Goal: Check status

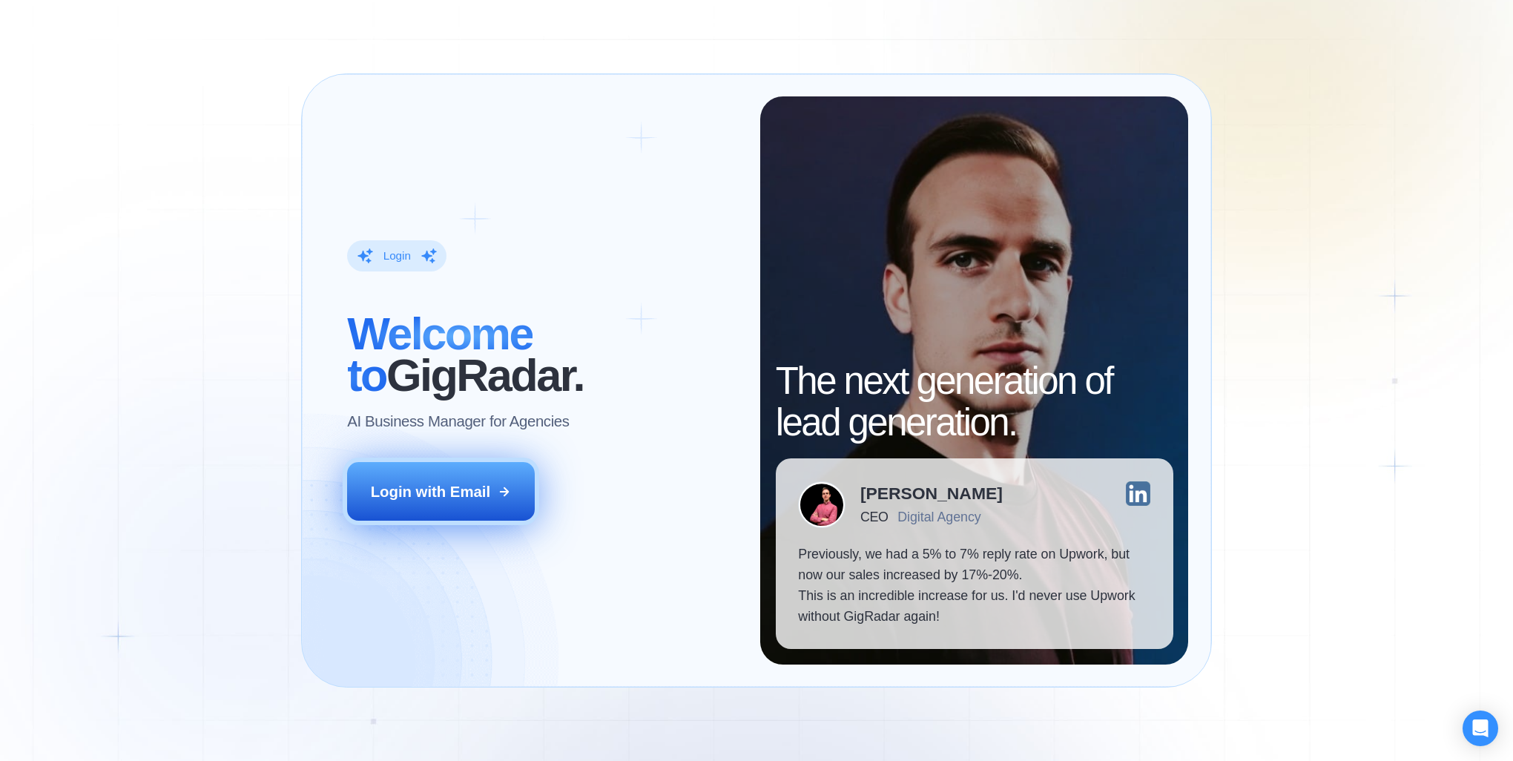
click at [473, 498] on div "Login with Email" at bounding box center [430, 491] width 119 height 21
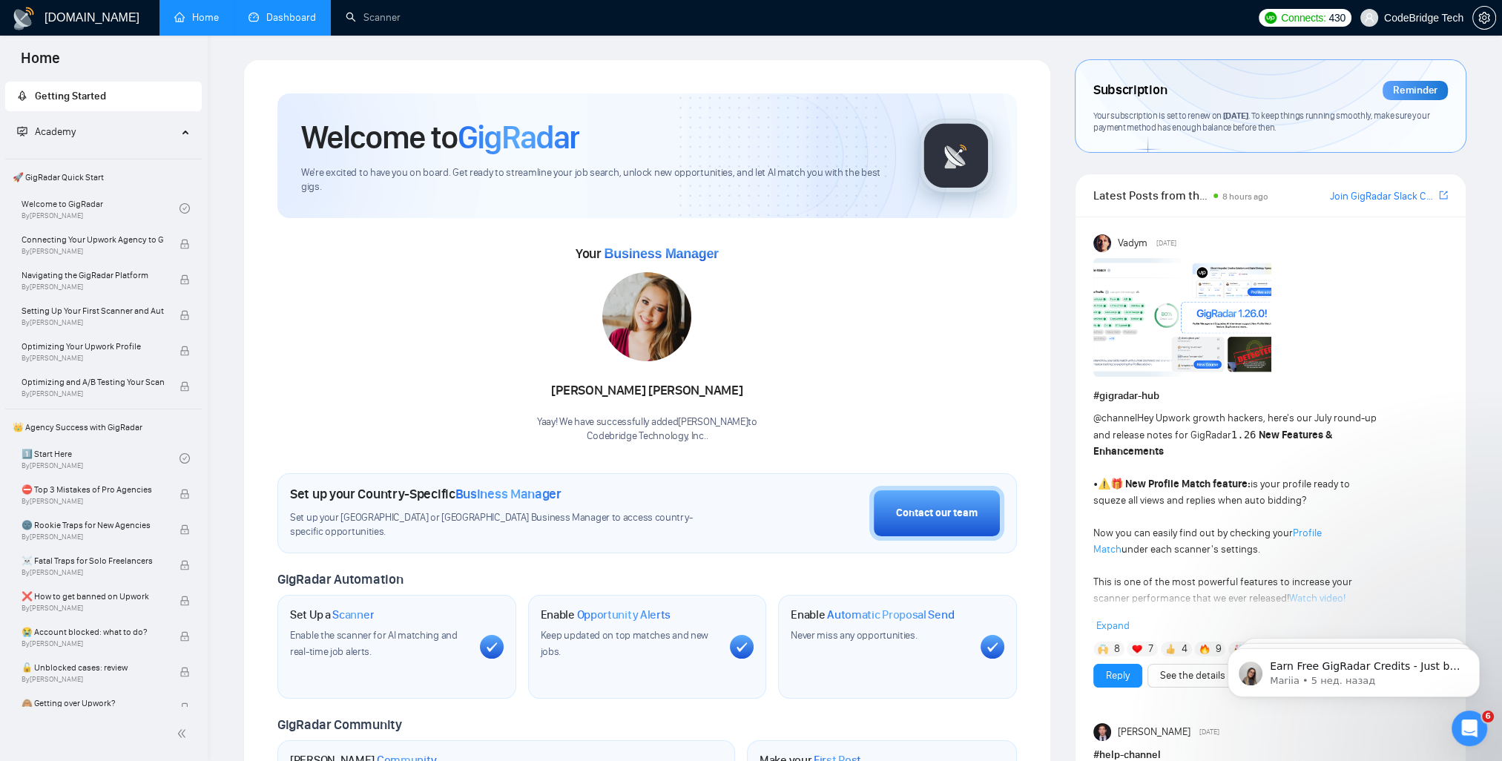
click at [291, 15] on link "Dashboard" at bounding box center [281, 17] width 67 height 13
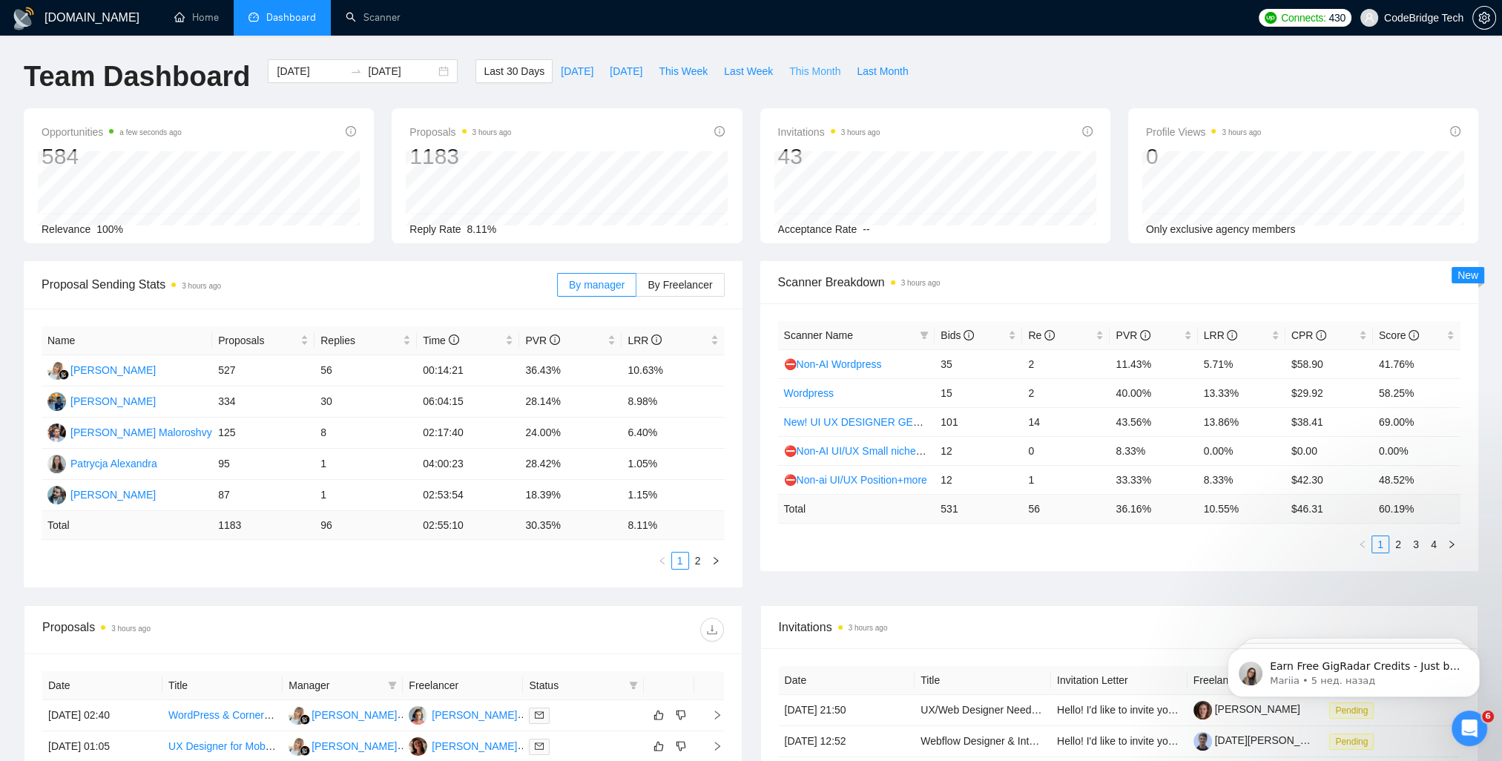
click at [801, 70] on span "This Month" at bounding box center [814, 71] width 51 height 16
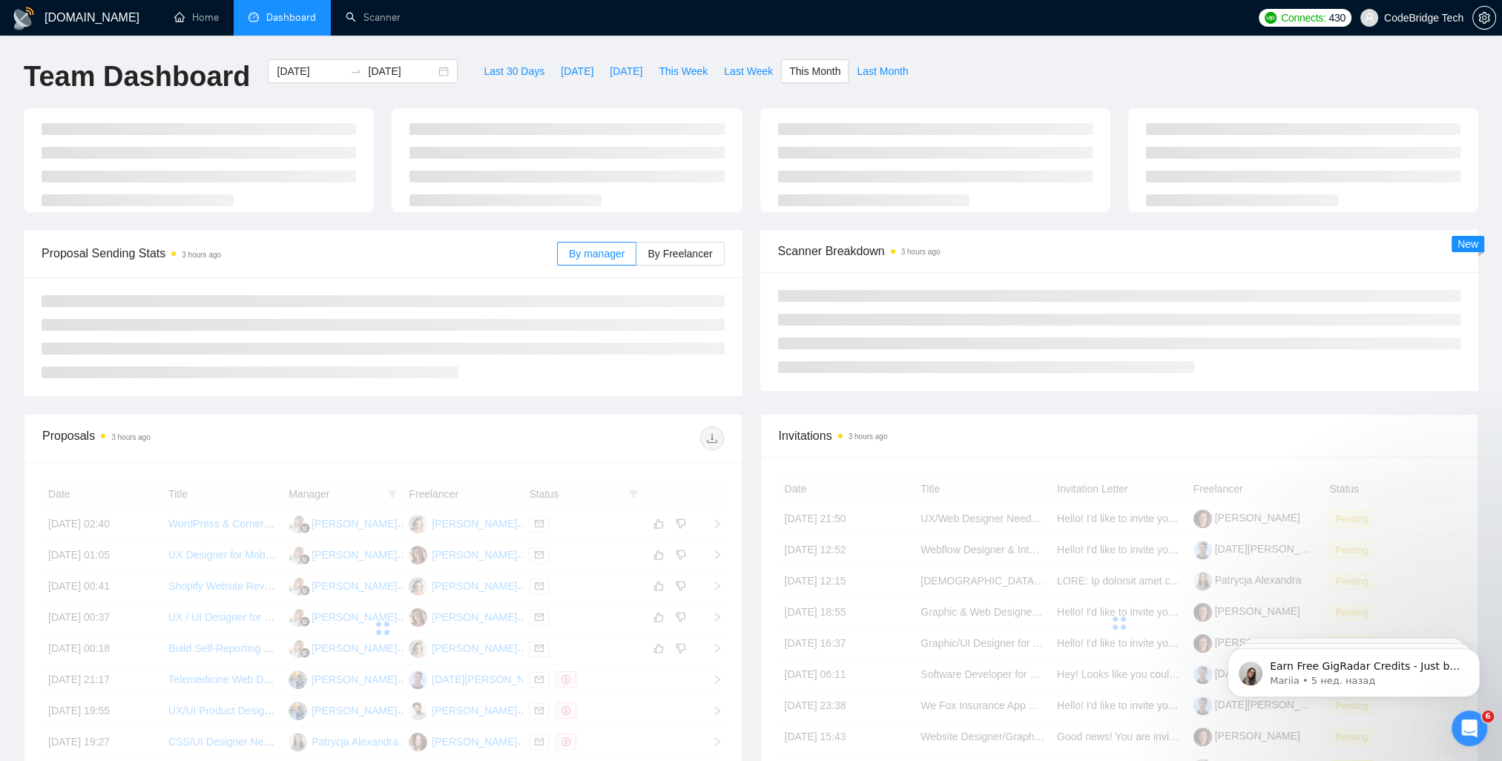
type input "2025-09-01"
type input "2025-09-30"
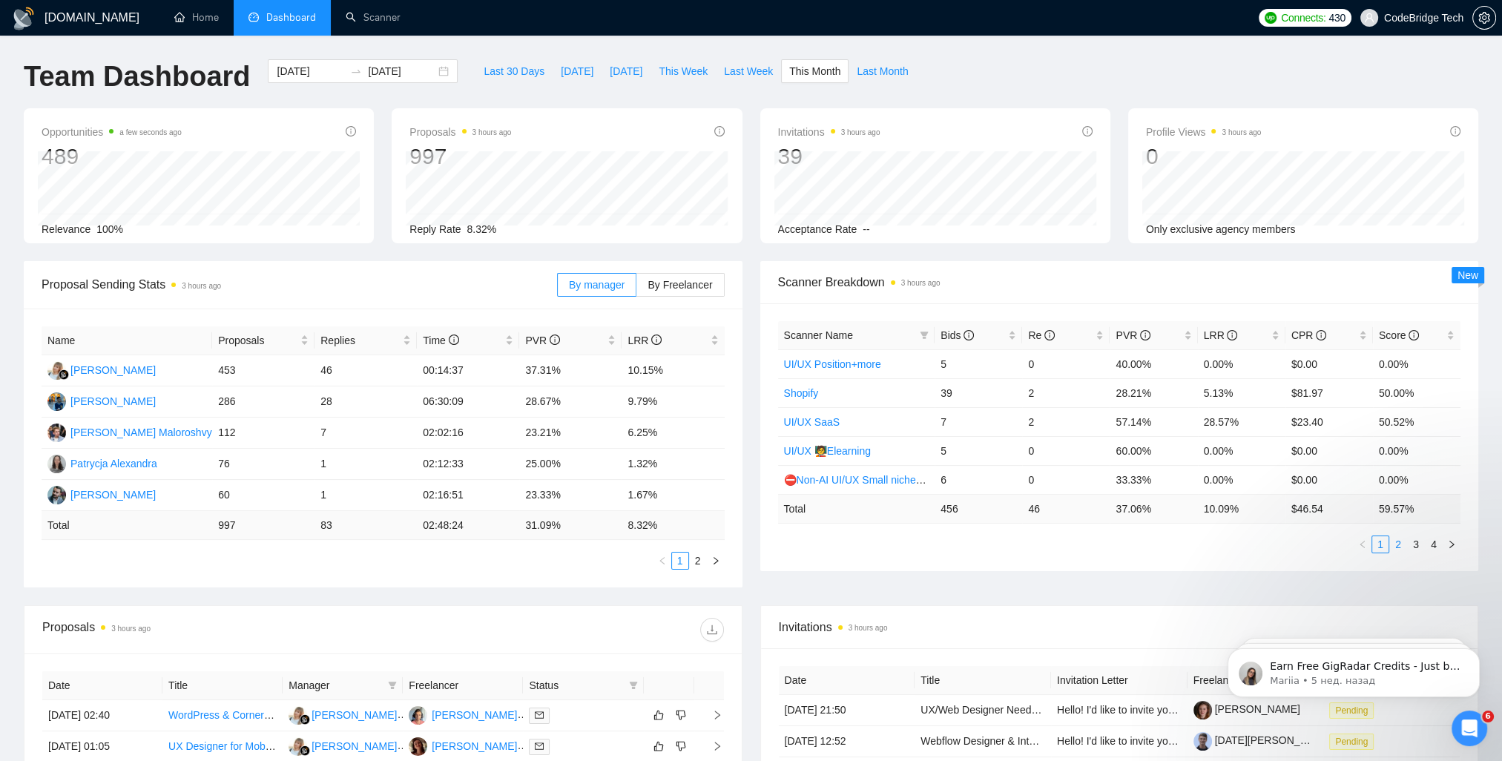
click at [1405, 547] on link "2" at bounding box center [1398, 544] width 16 height 16
click at [1383, 545] on link "1" at bounding box center [1380, 544] width 16 height 16
click at [1402, 544] on link "2" at bounding box center [1398, 544] width 16 height 16
click at [1419, 544] on link "3" at bounding box center [1416, 544] width 16 height 16
click at [1434, 542] on link "4" at bounding box center [1434, 544] width 16 height 16
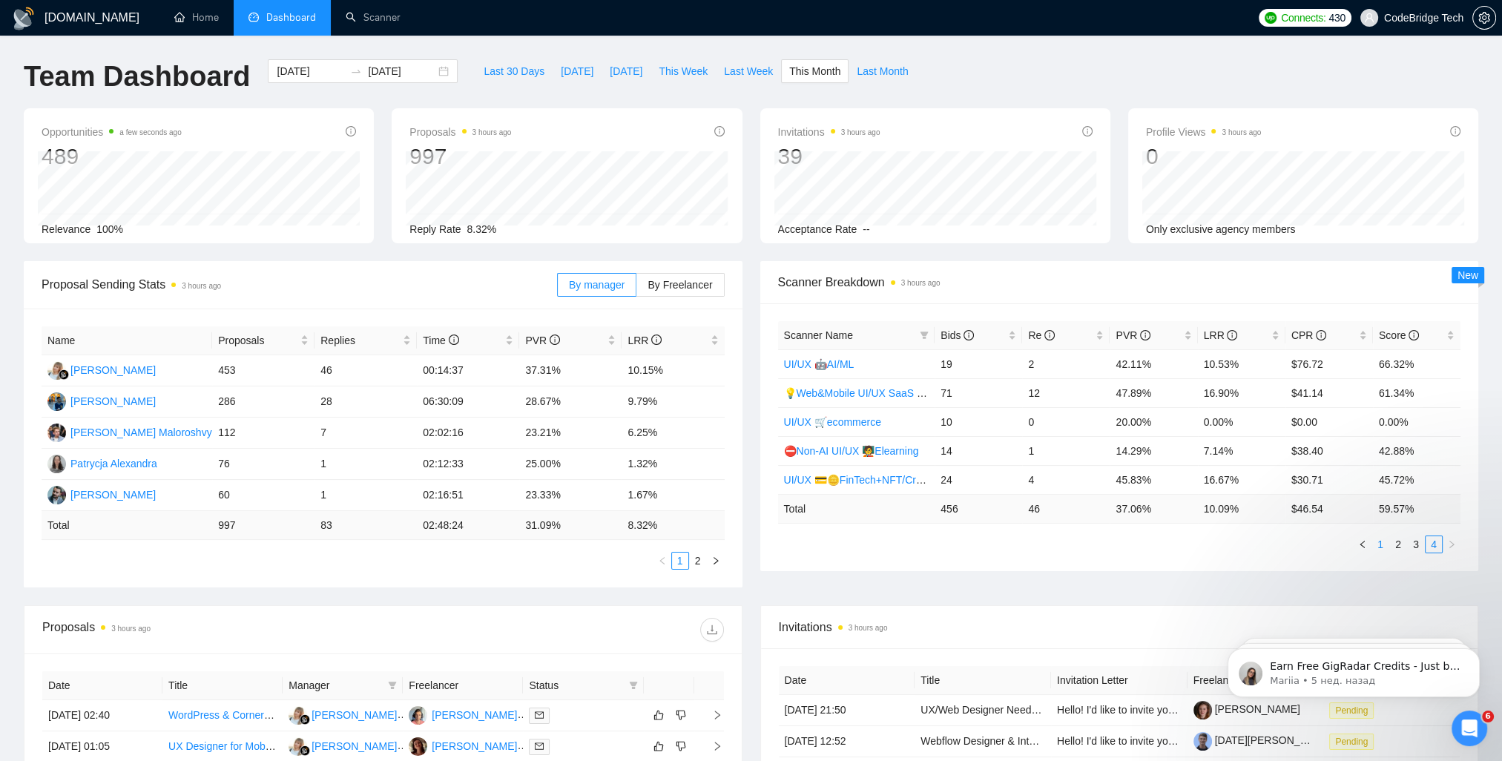
click at [1377, 547] on link "1" at bounding box center [1380, 544] width 16 height 16
